Goal: Task Accomplishment & Management: Manage account settings

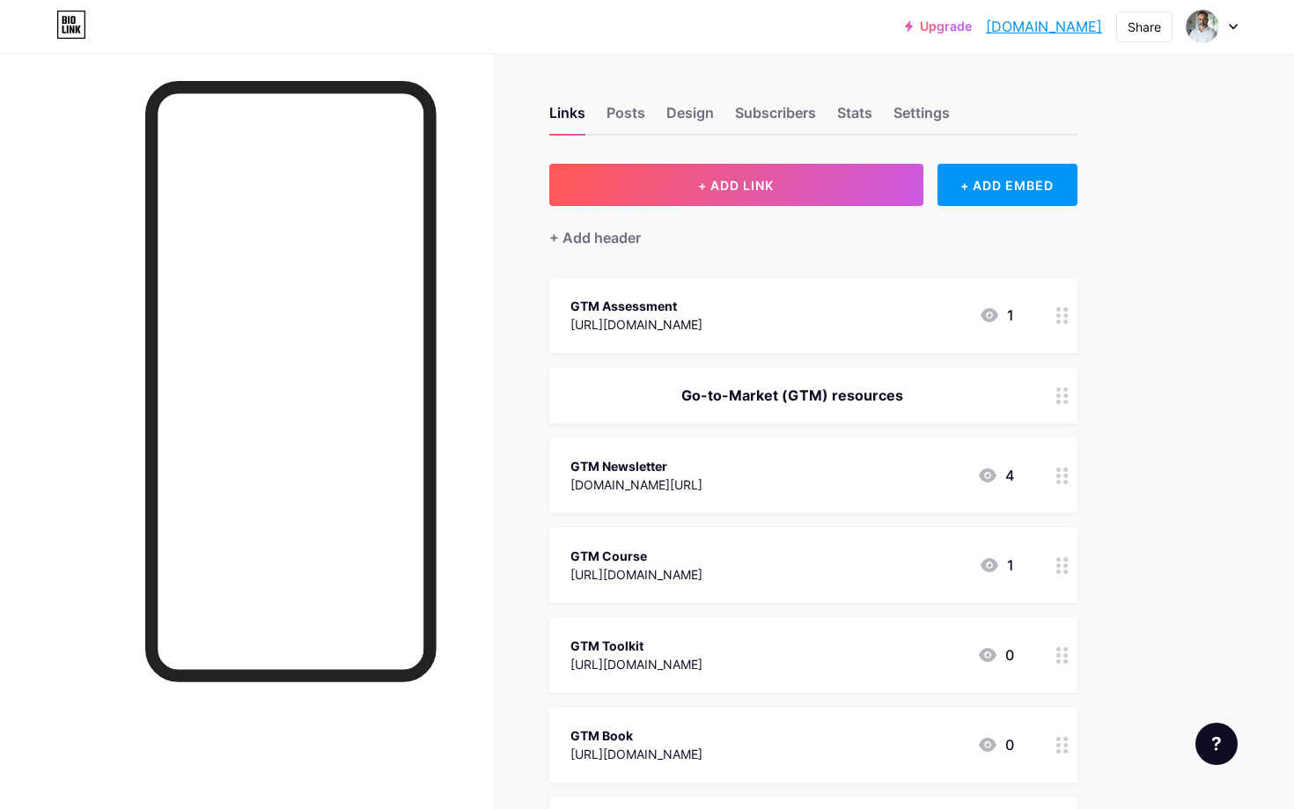
click at [685, 483] on div "[DOMAIN_NAME][URL]" at bounding box center [636, 484] width 132 height 18
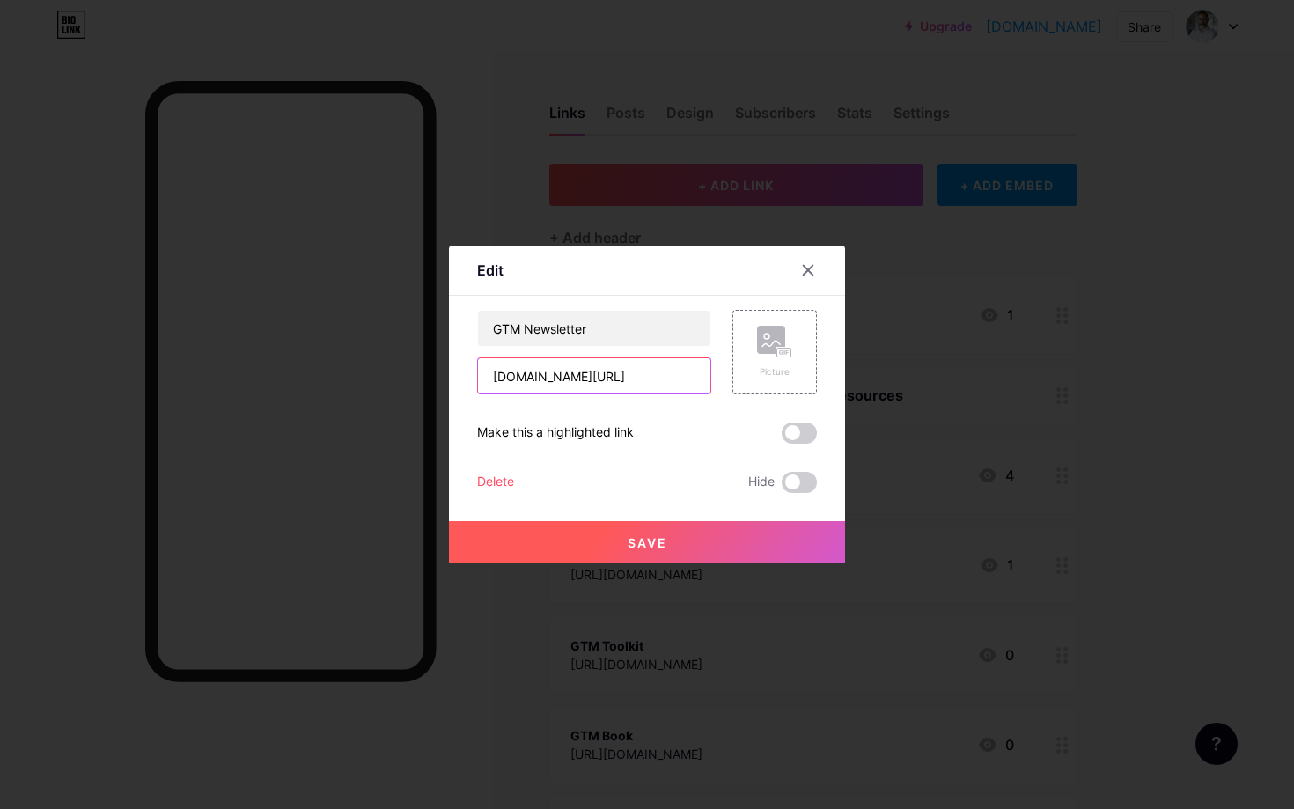
click at [623, 375] on input "[DOMAIN_NAME][URL]" at bounding box center [594, 375] width 232 height 35
type input "[DOMAIN_NAME]"
click at [597, 539] on button "Save" at bounding box center [647, 542] width 396 height 42
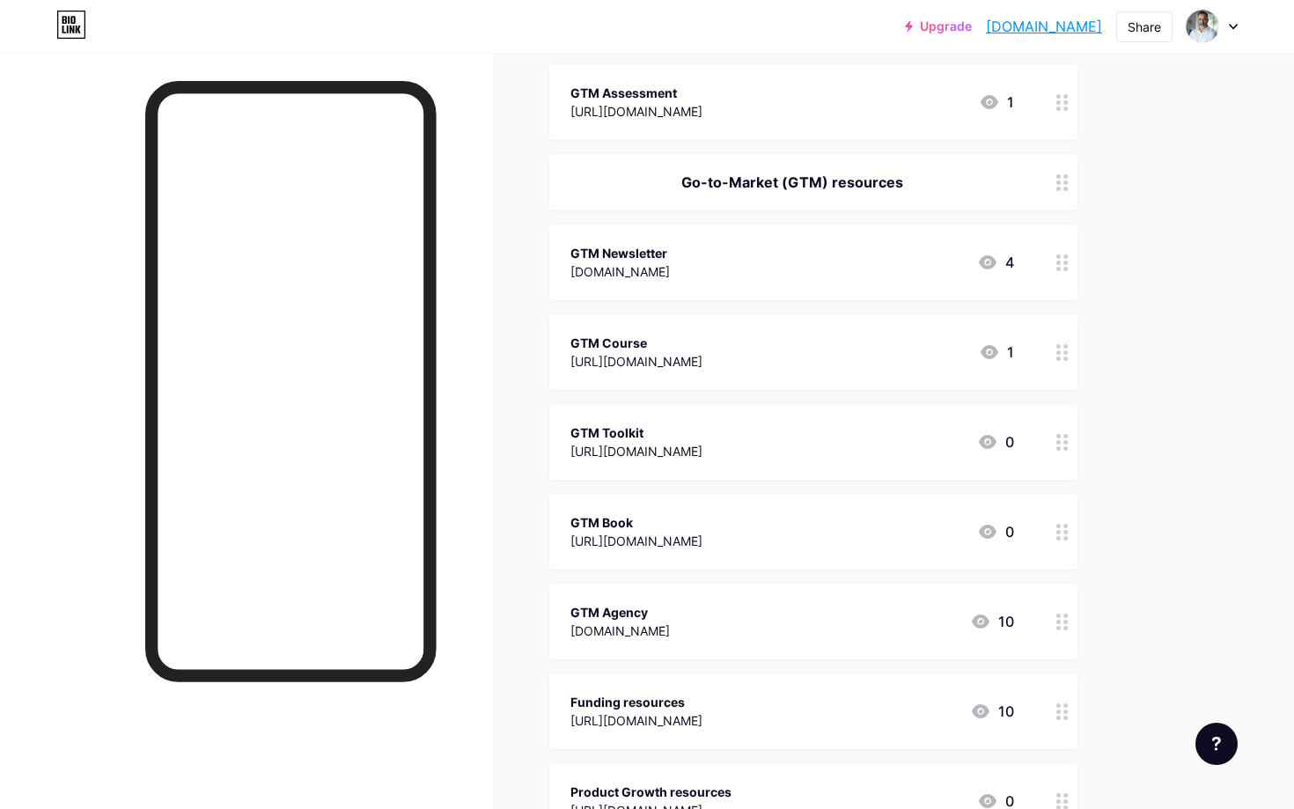
scroll to position [217, 0]
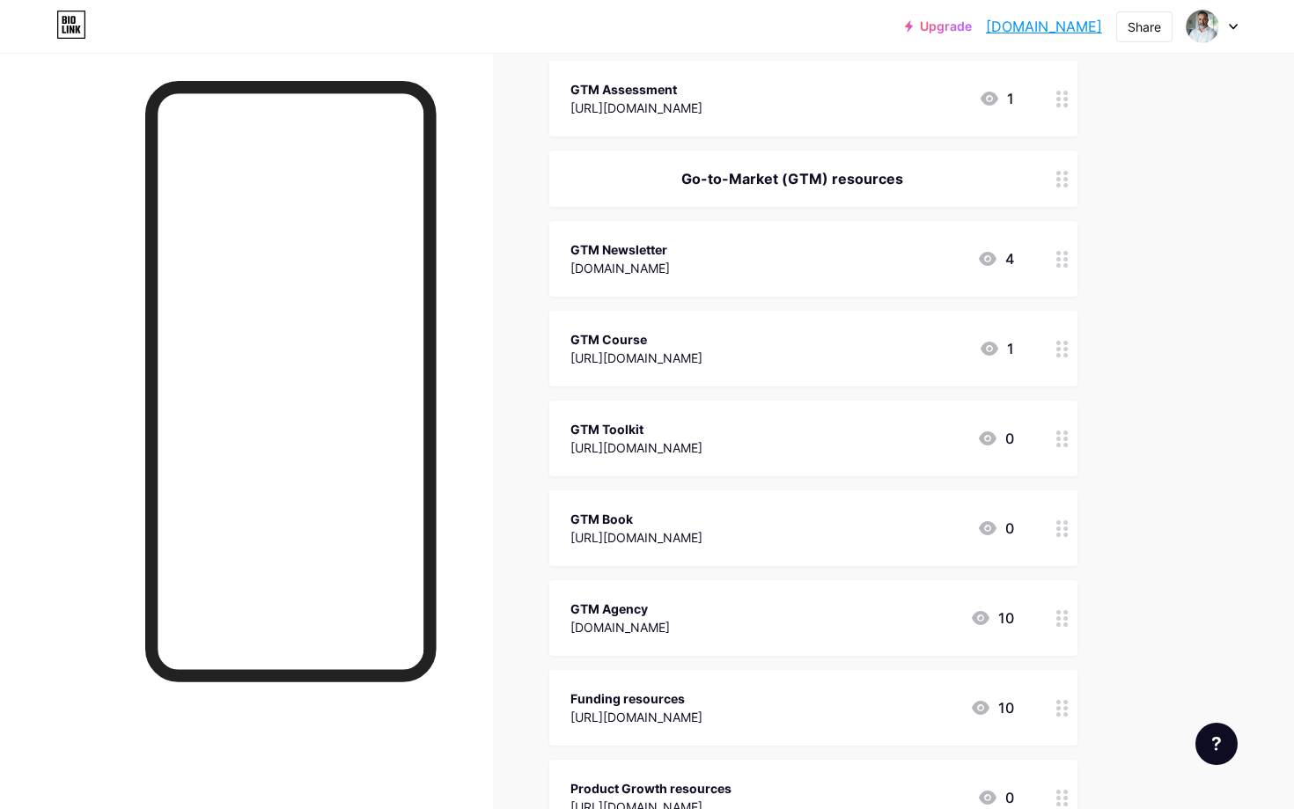
click at [778, 621] on div "GTM Agency [DOMAIN_NAME] 10" at bounding box center [792, 618] width 444 height 40
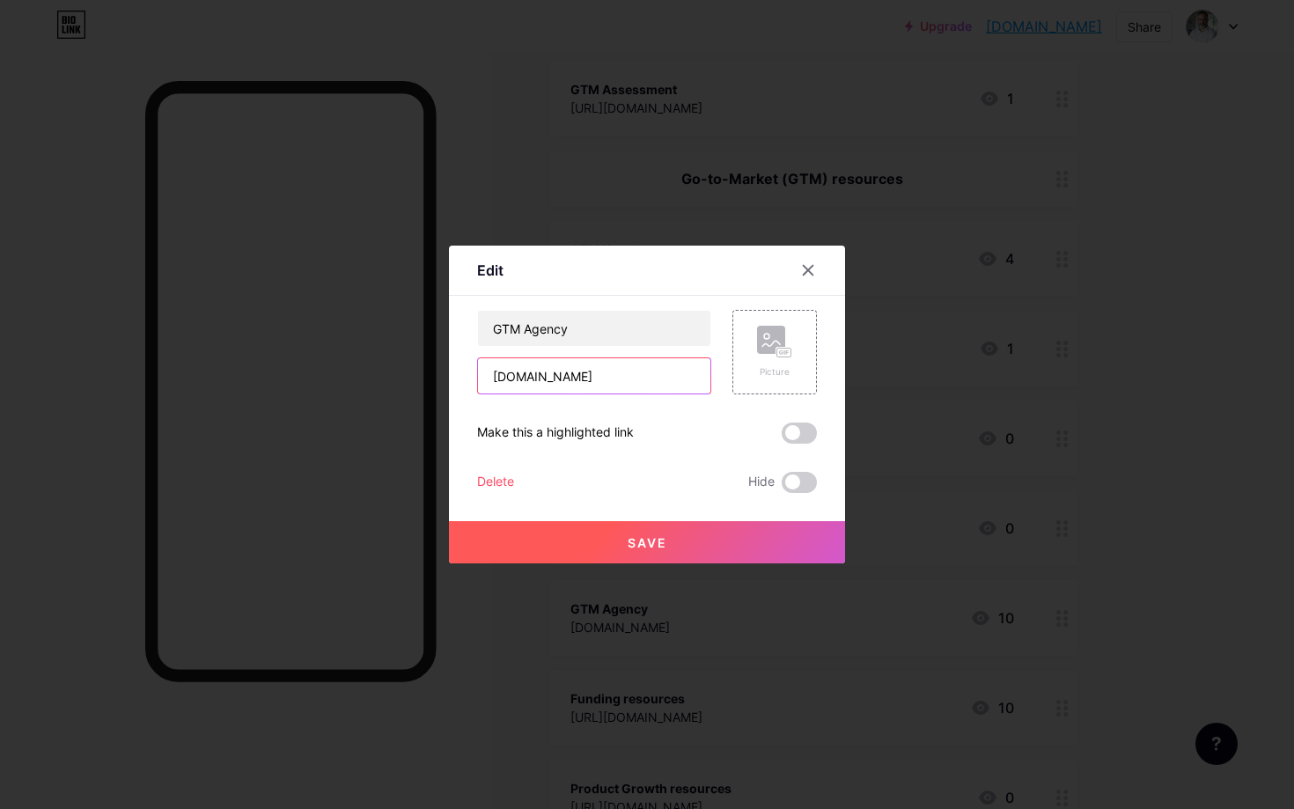
drag, startPoint x: 627, startPoint y: 387, endPoint x: 476, endPoint y: 373, distance: 151.2
click at [476, 373] on div "Edit Content YouTube Play YouTube video without leaving your page. ADD Vimeo Pl…" at bounding box center [647, 405] width 396 height 318
type input "h"
paste input "[URL][DOMAIN_NAME]"
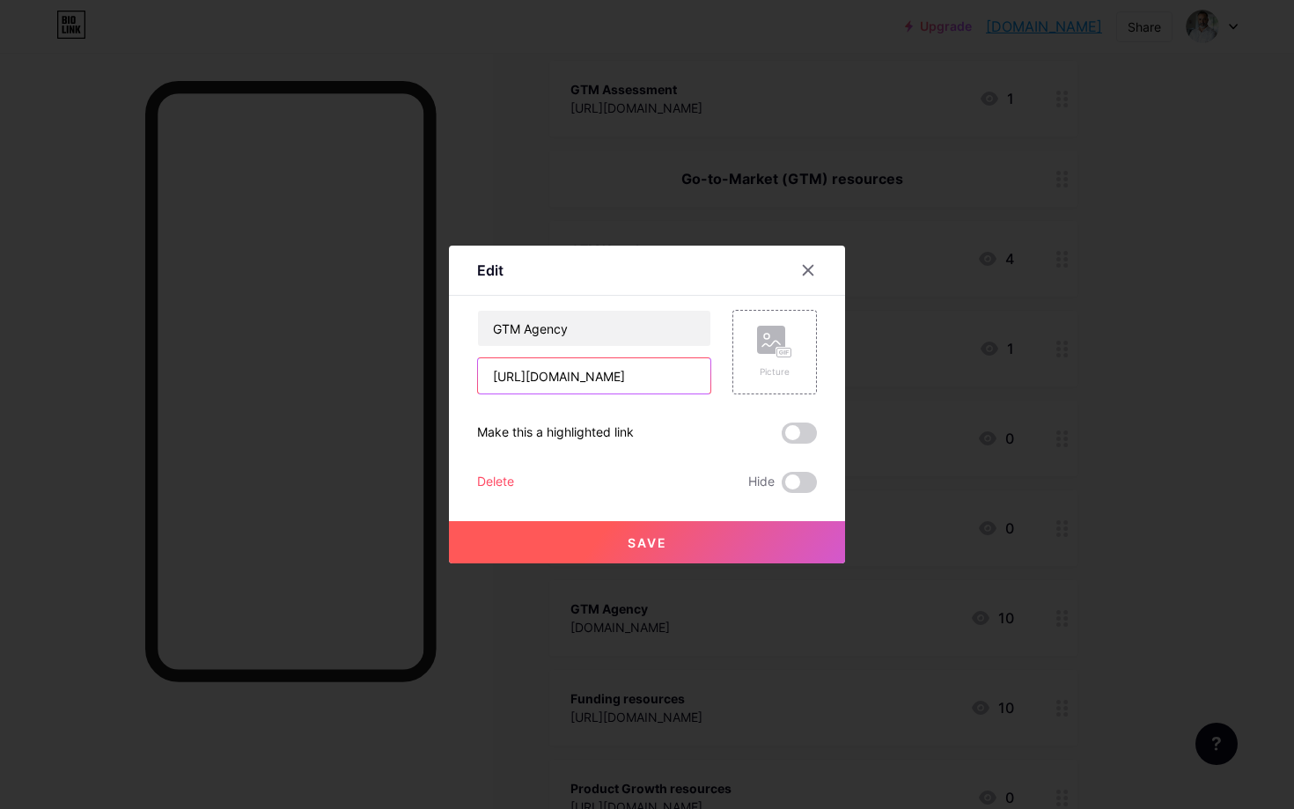
type input "[URL][DOMAIN_NAME]"
click at [549, 533] on button "Save" at bounding box center [647, 542] width 396 height 42
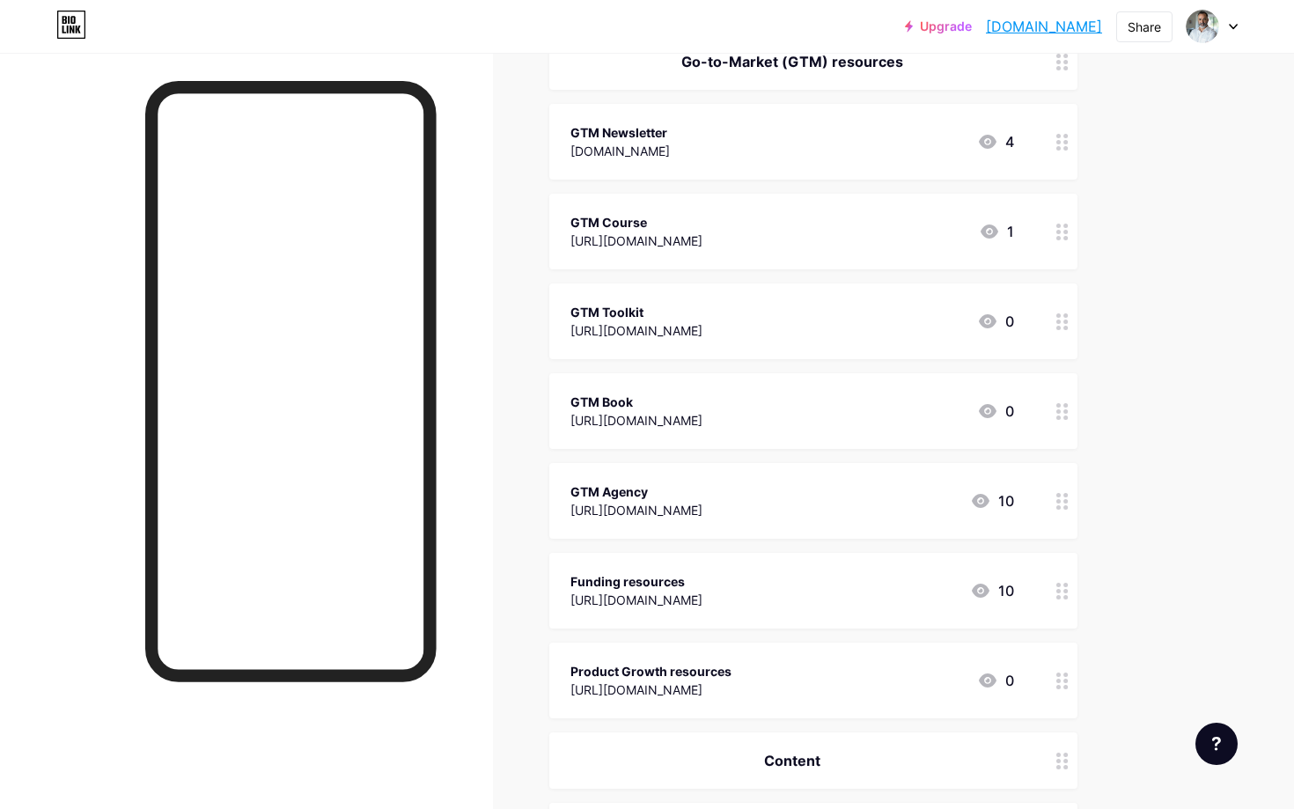
scroll to position [0, 0]
